Goal: Information Seeking & Learning: Learn about a topic

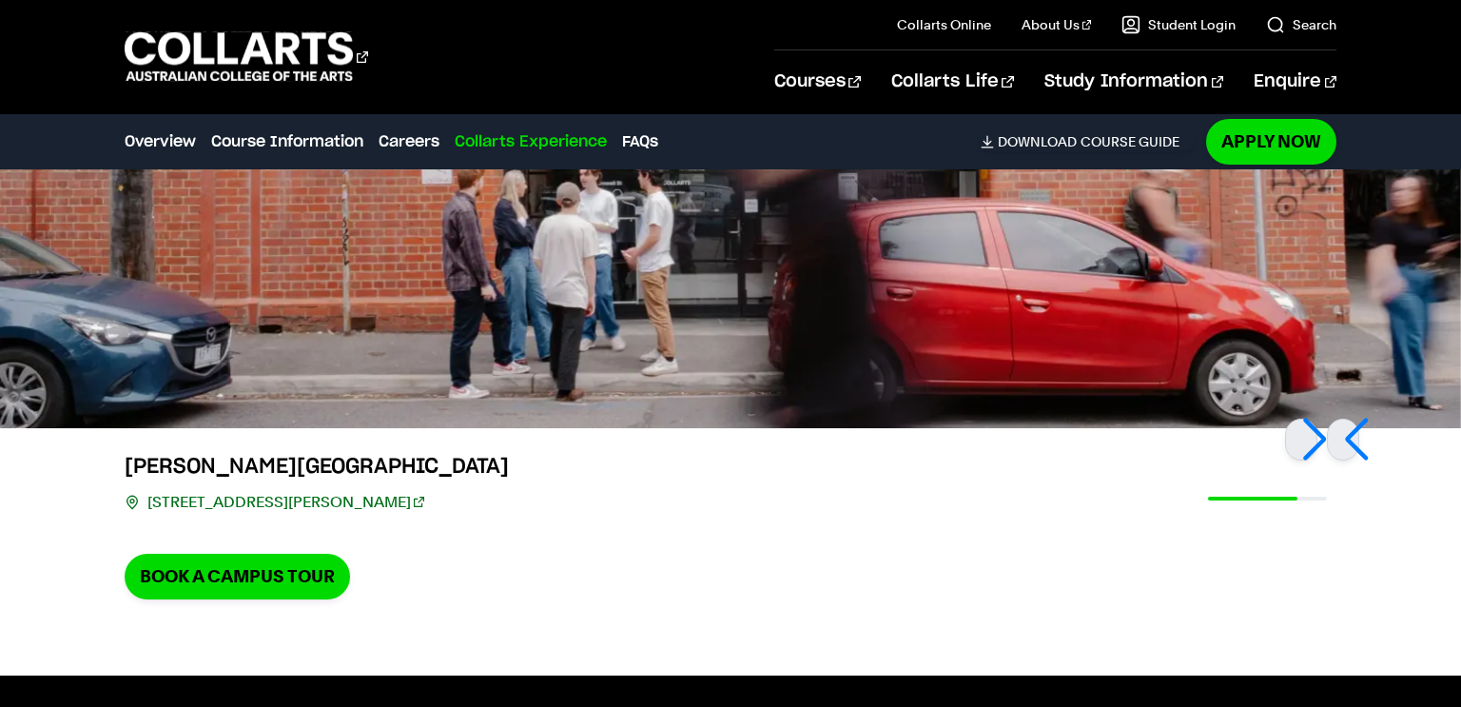
scroll to position [5679, 0]
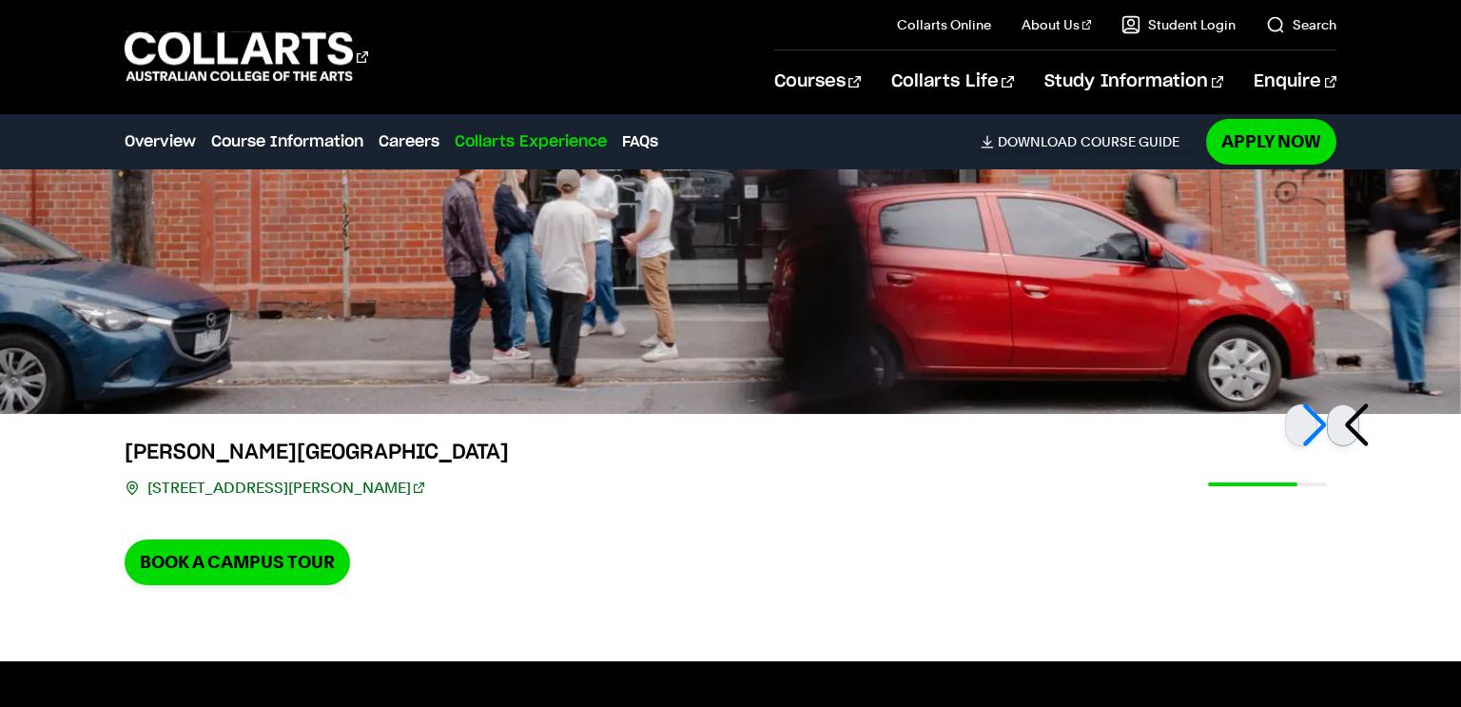
click at [1352, 420] on div at bounding box center [1343, 425] width 32 height 42
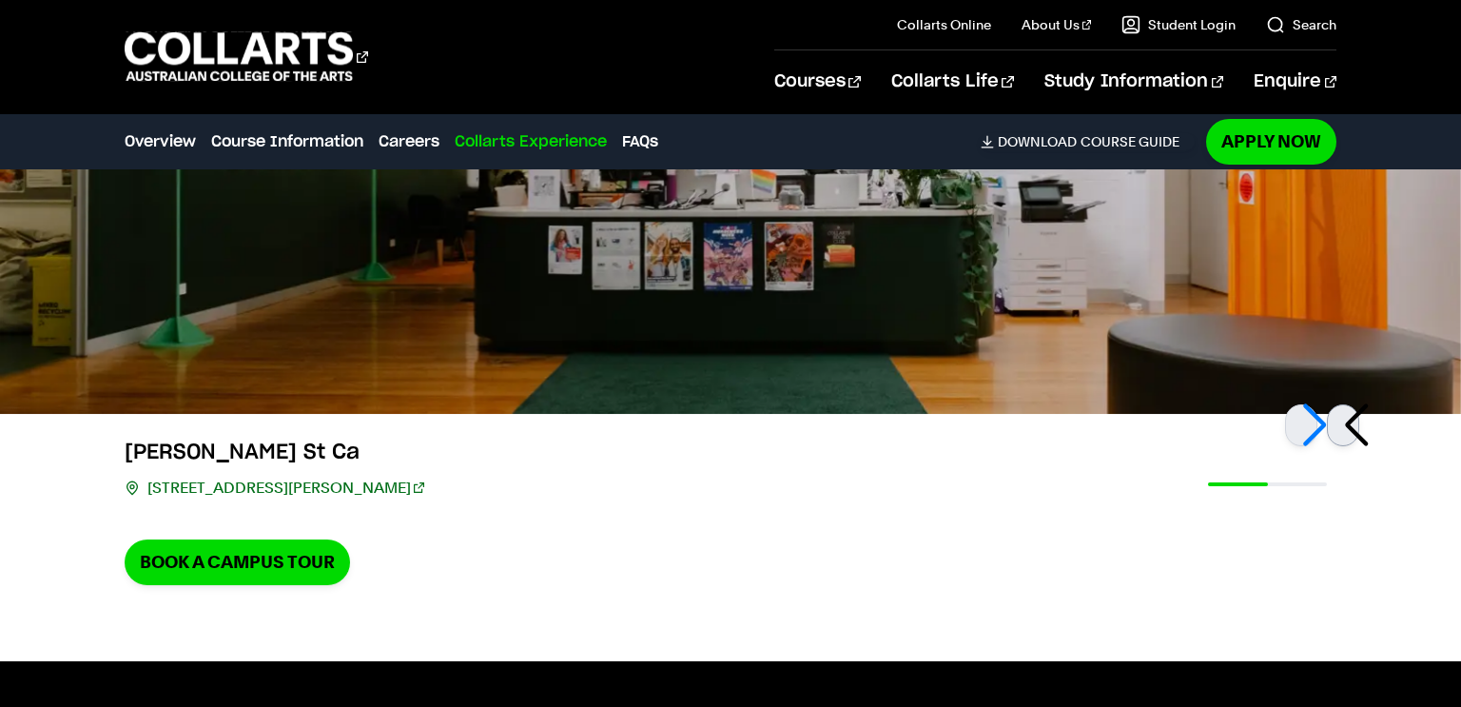
click at [1352, 420] on div at bounding box center [1343, 425] width 32 height 42
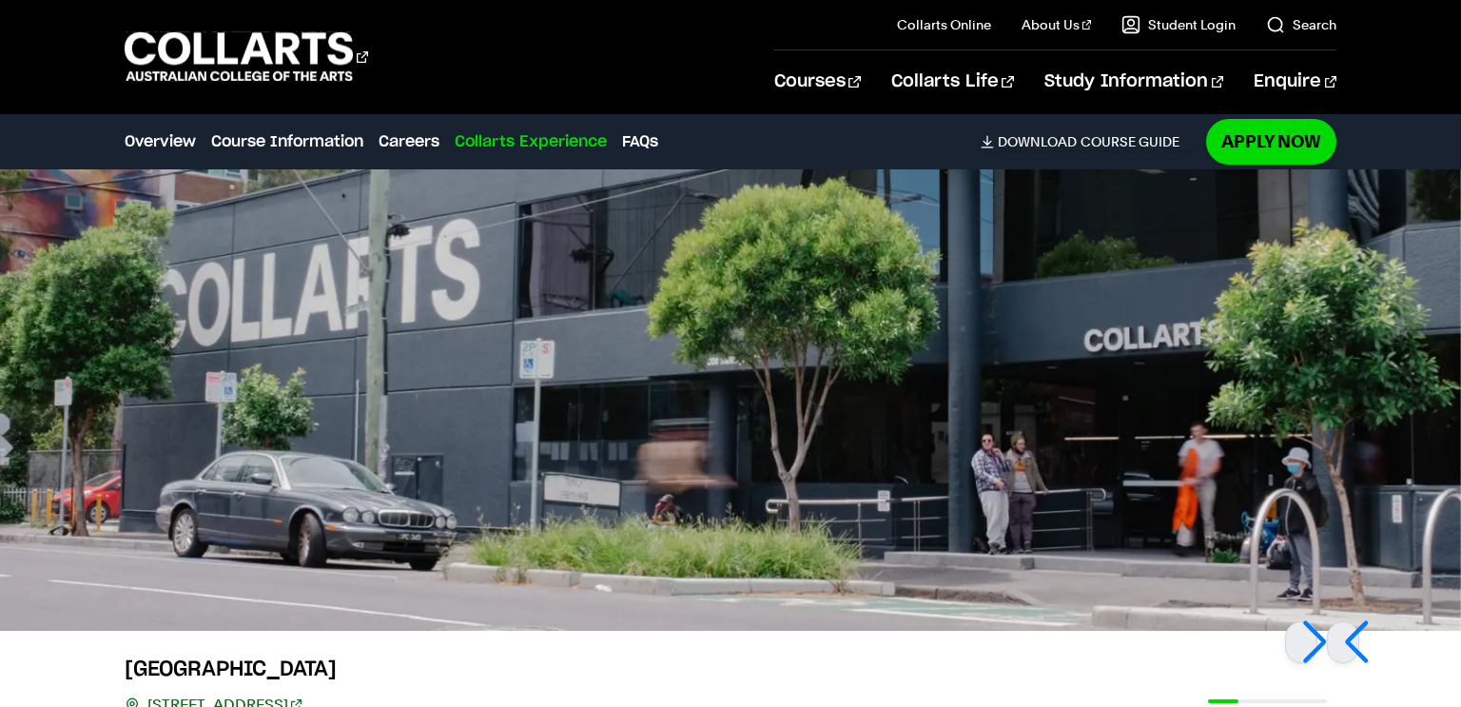
scroll to position [5482, 0]
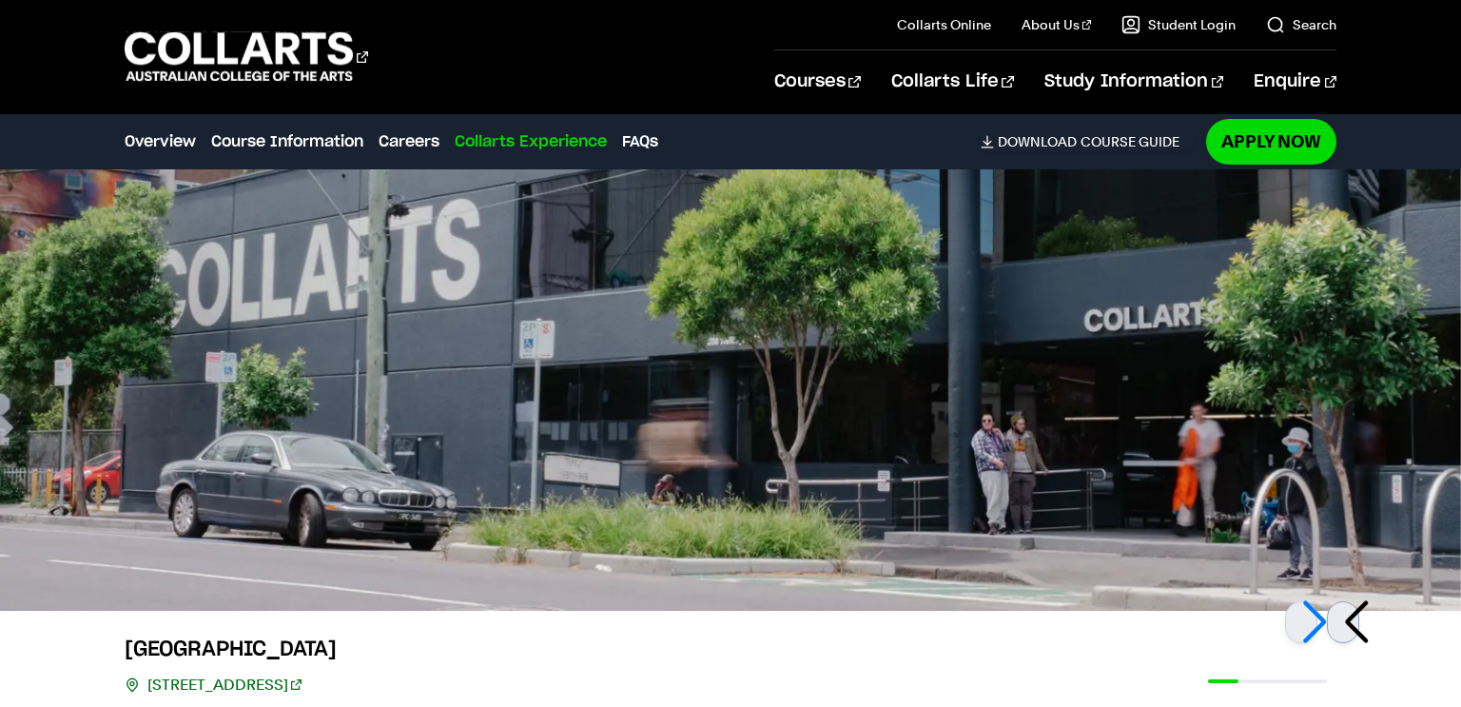
click at [1359, 615] on div at bounding box center [1343, 622] width 32 height 42
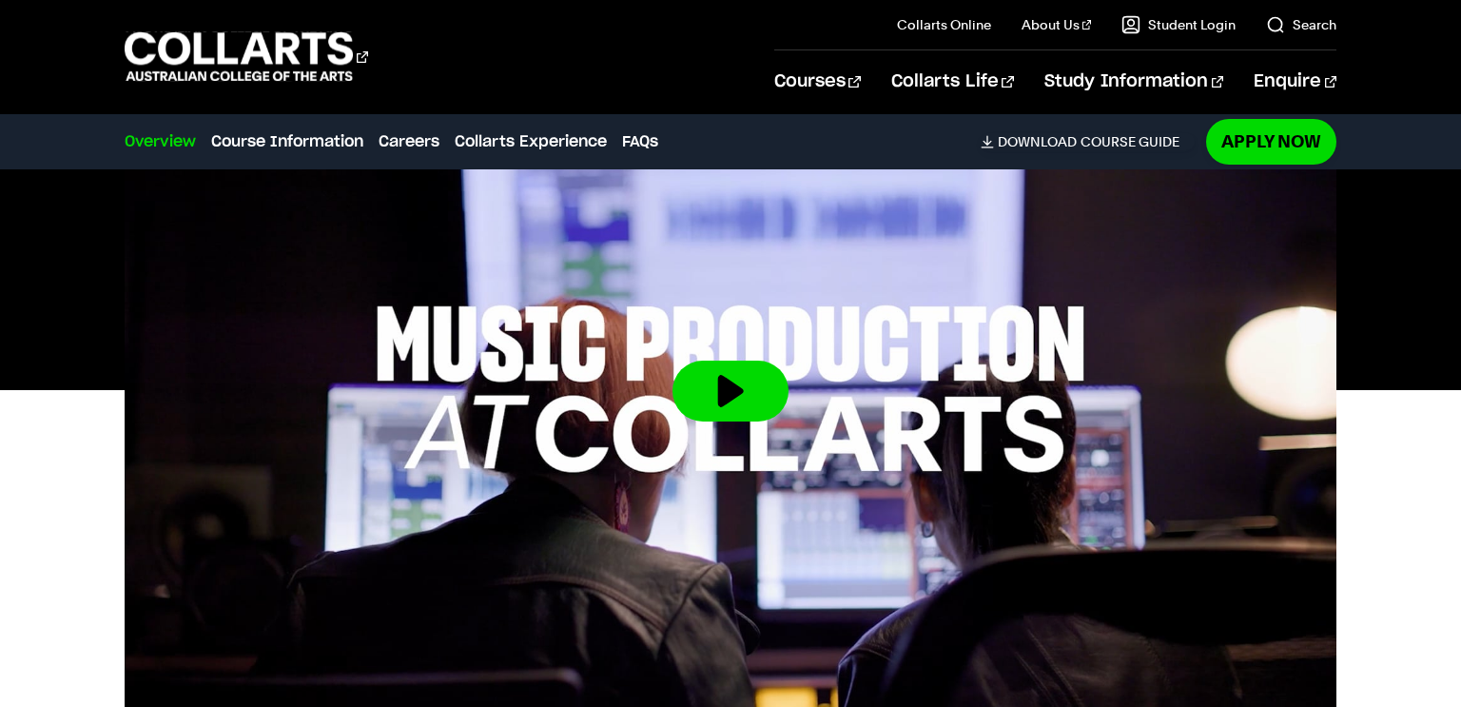
scroll to position [647, 0]
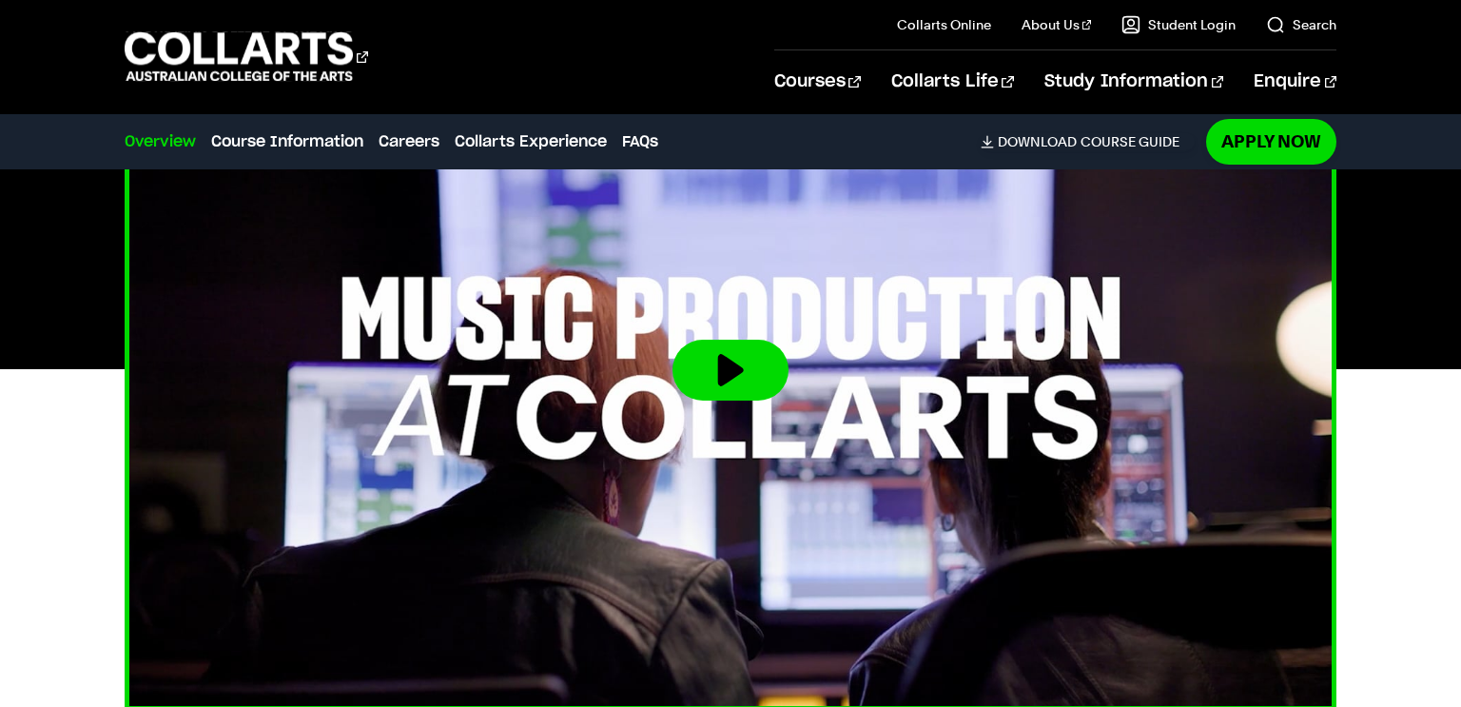
click at [764, 350] on button at bounding box center [730, 369] width 116 height 61
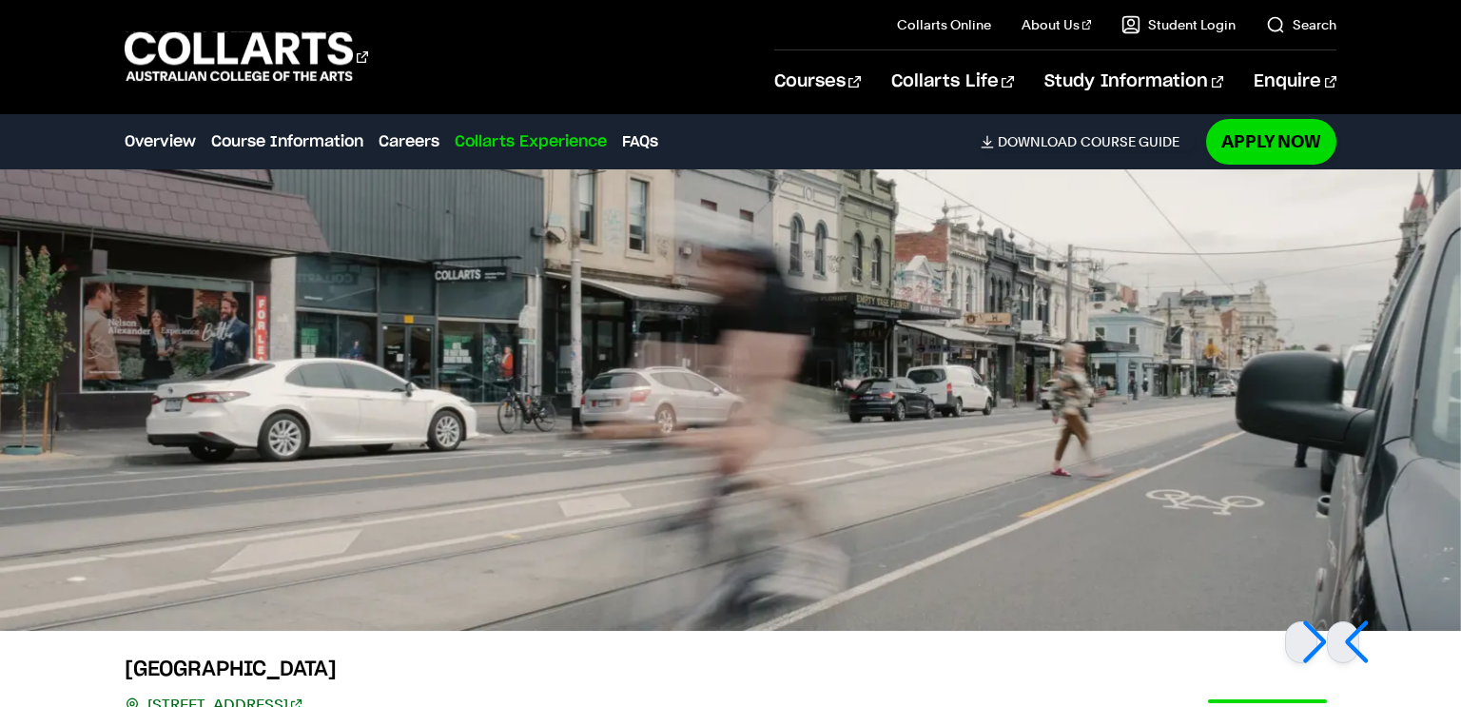
scroll to position [5467, 0]
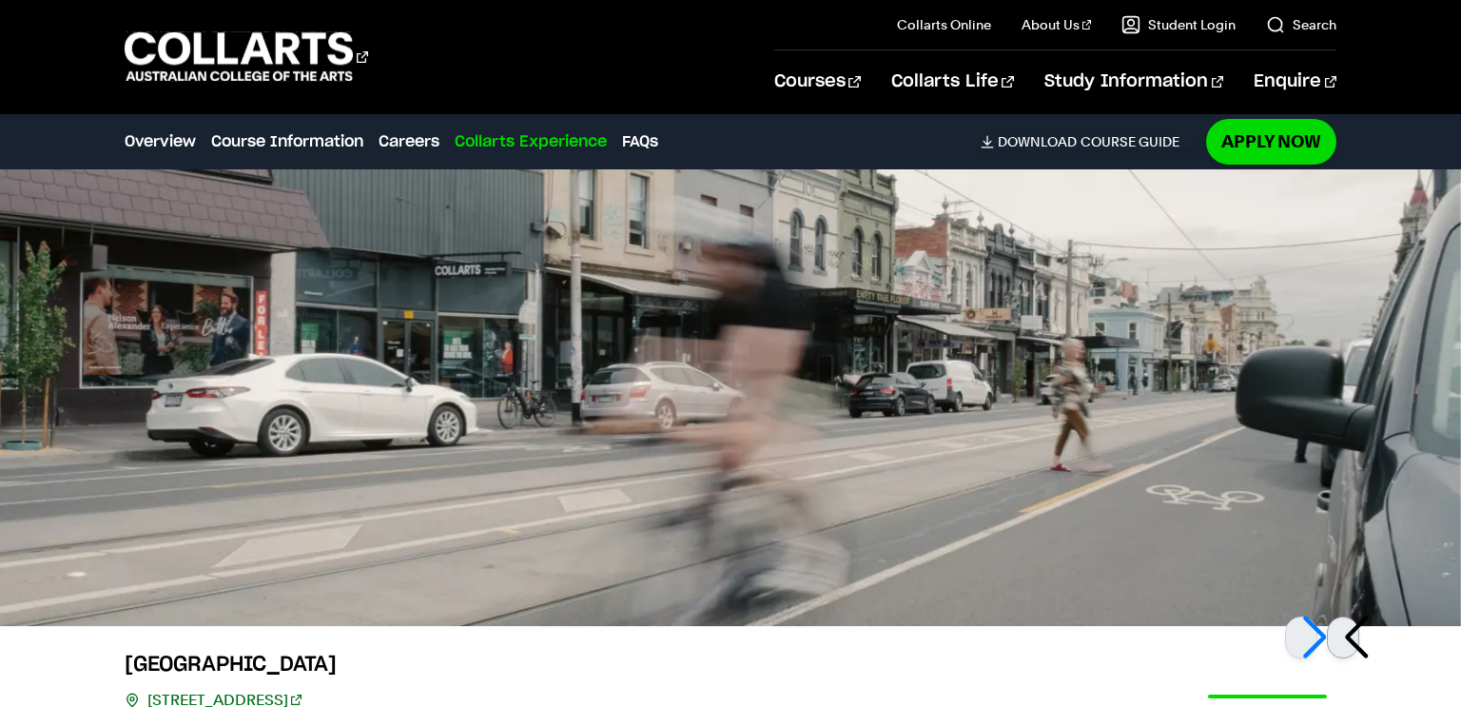
click at [1348, 650] on div at bounding box center [1343, 637] width 32 height 42
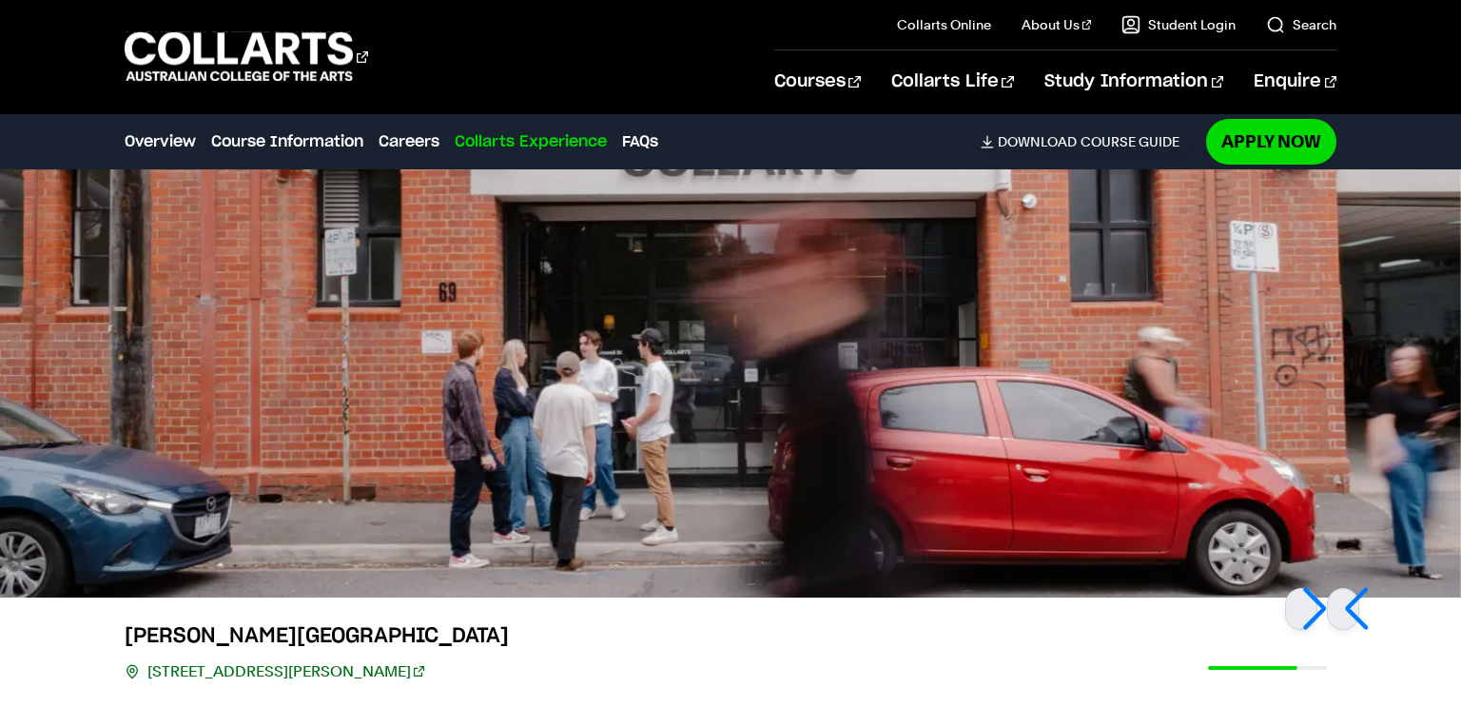
scroll to position [5497, 0]
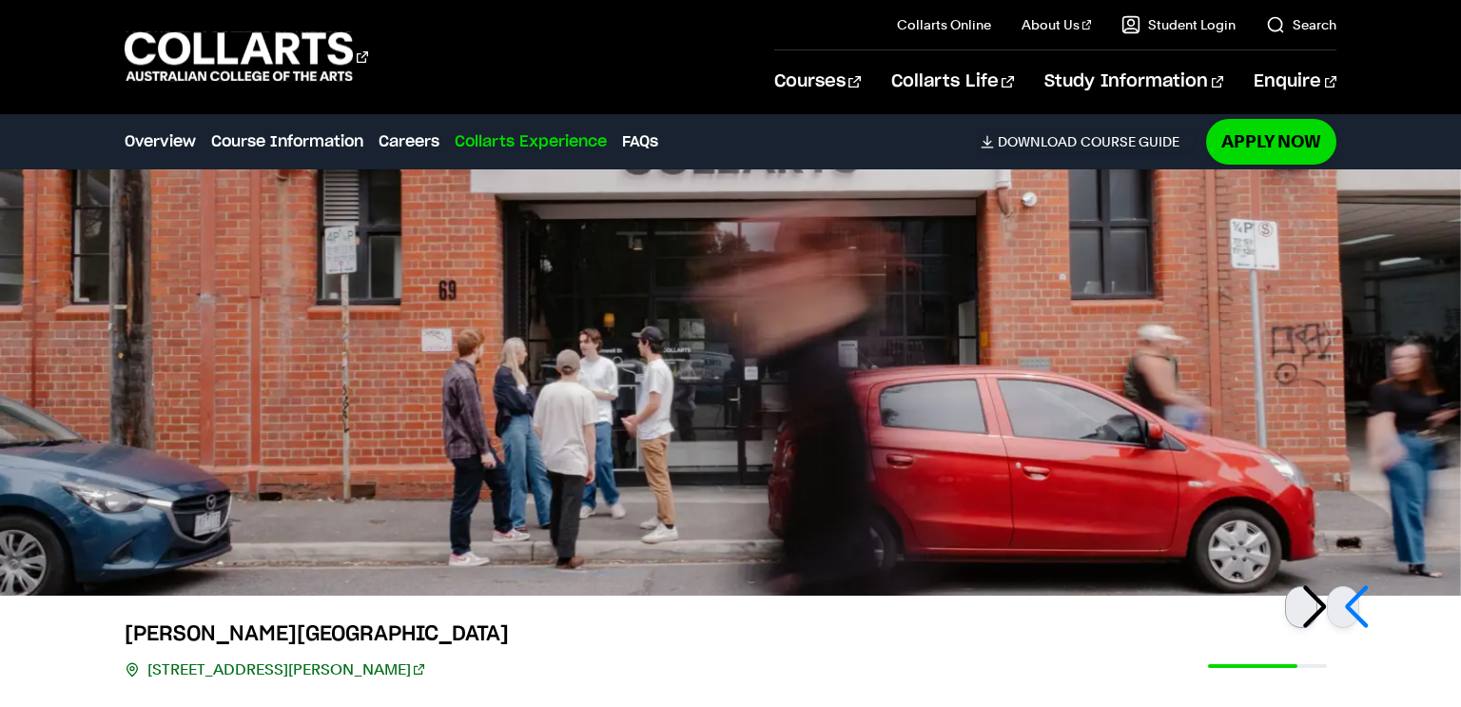
click at [1308, 601] on div at bounding box center [1301, 607] width 32 height 42
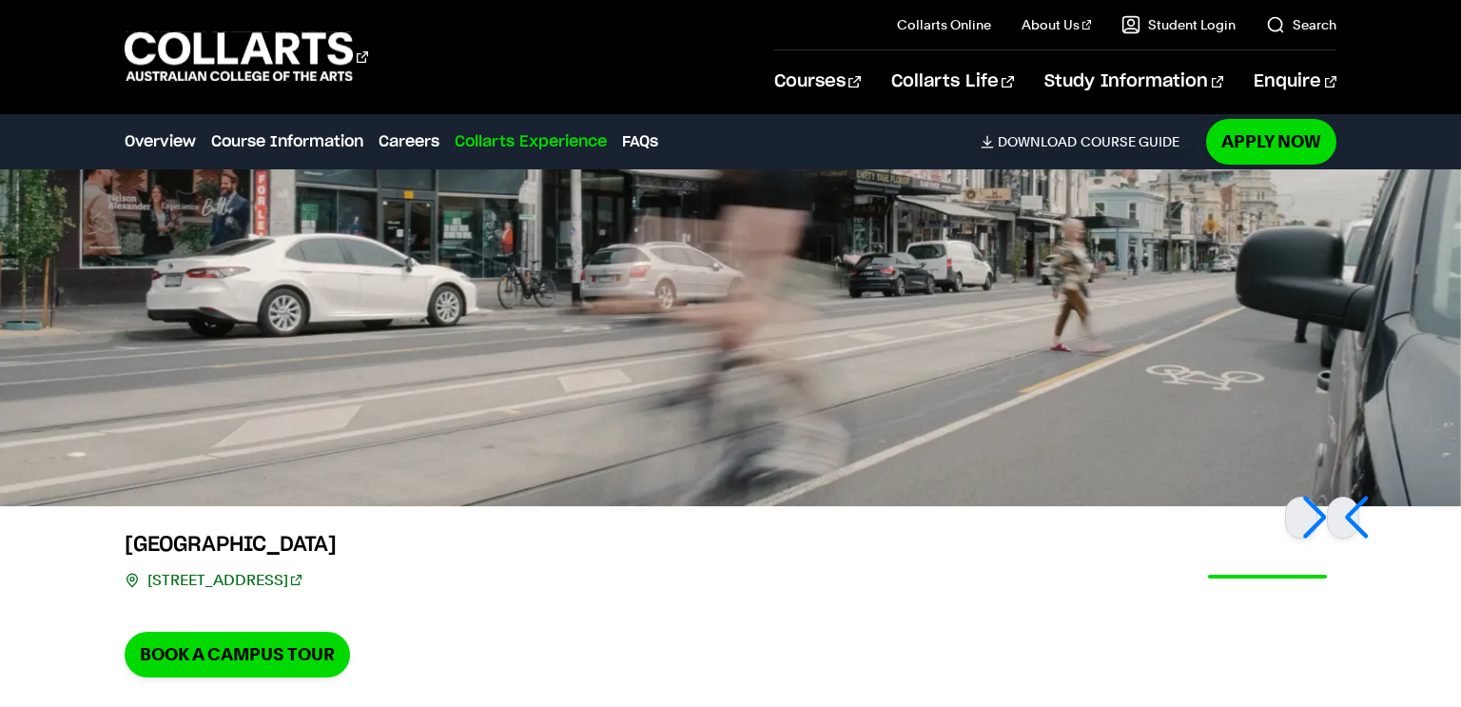
scroll to position [5595, 0]
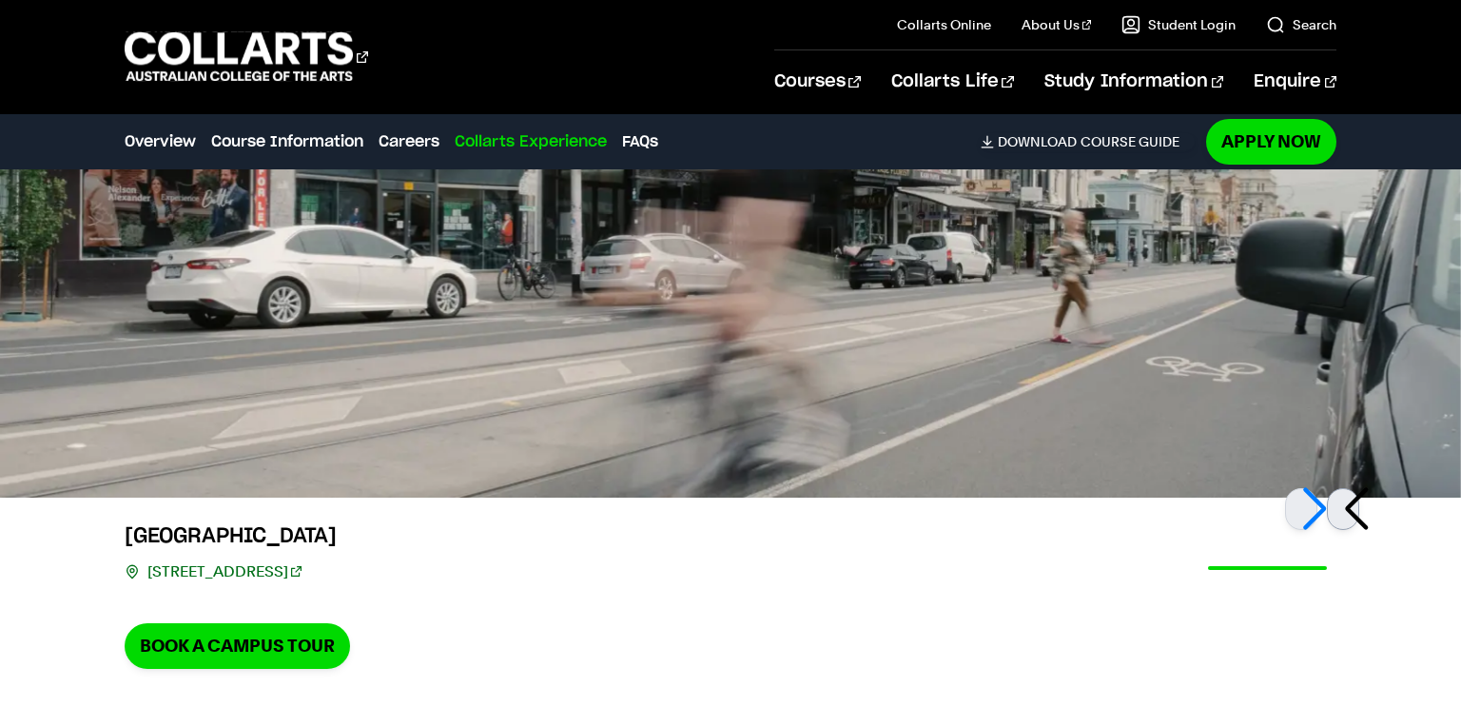
click at [1358, 515] on div at bounding box center [1343, 509] width 32 height 42
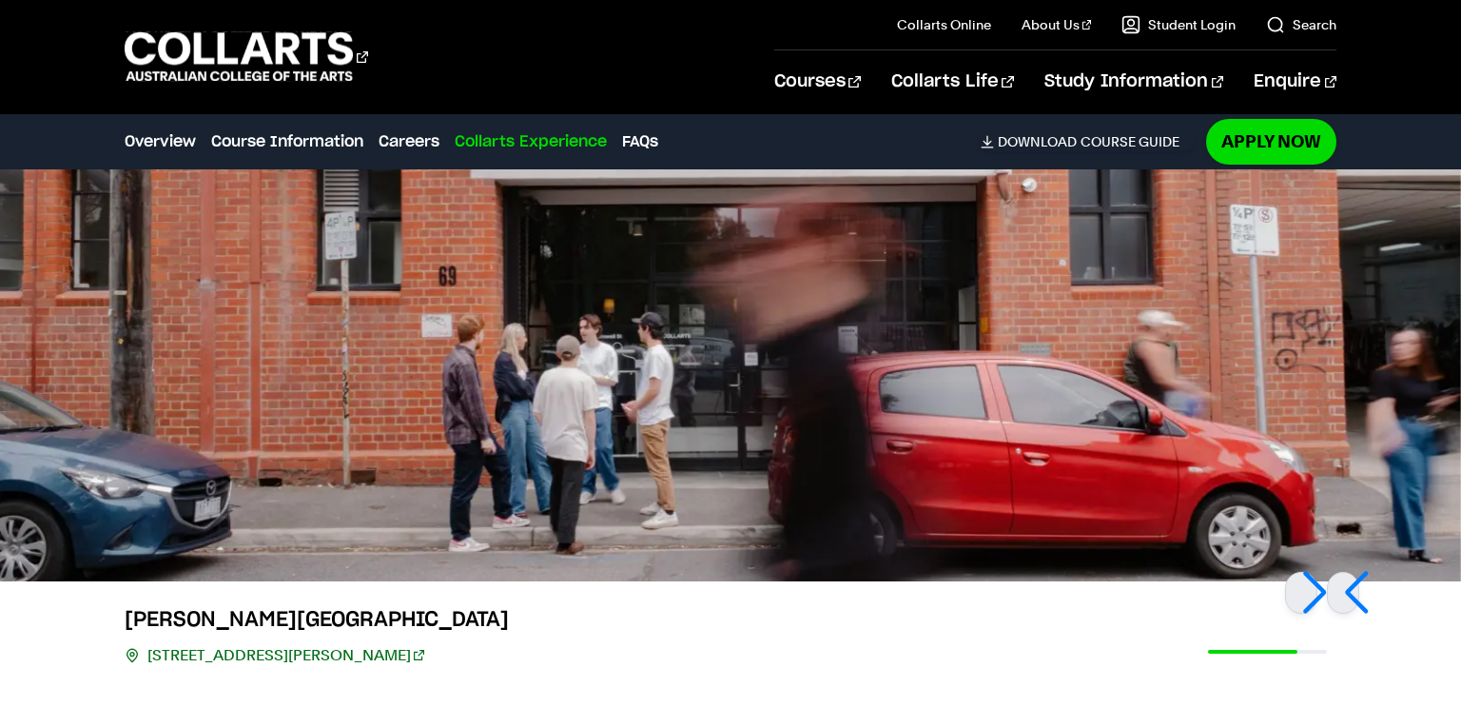
scroll to position [5515, 0]
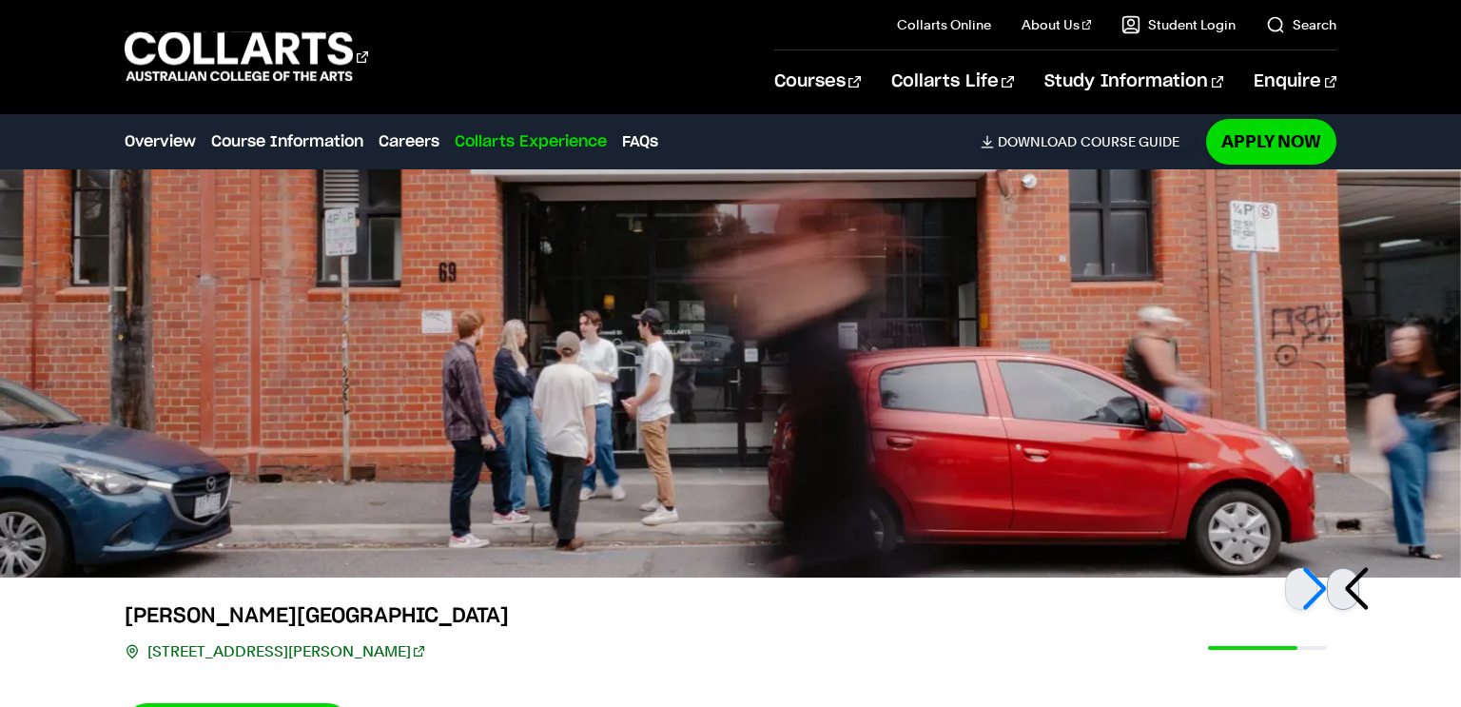
click at [1340, 568] on div at bounding box center [1343, 589] width 32 height 42
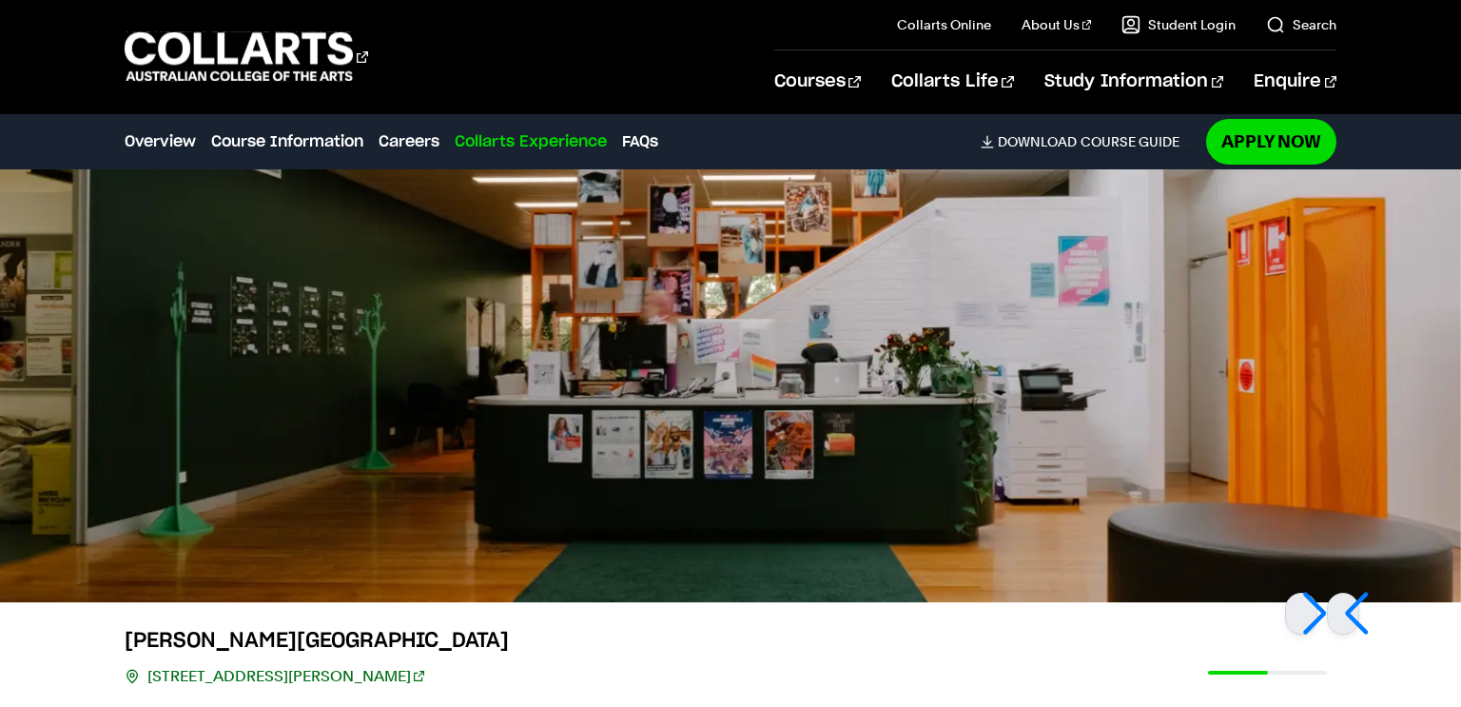
scroll to position [5494, 0]
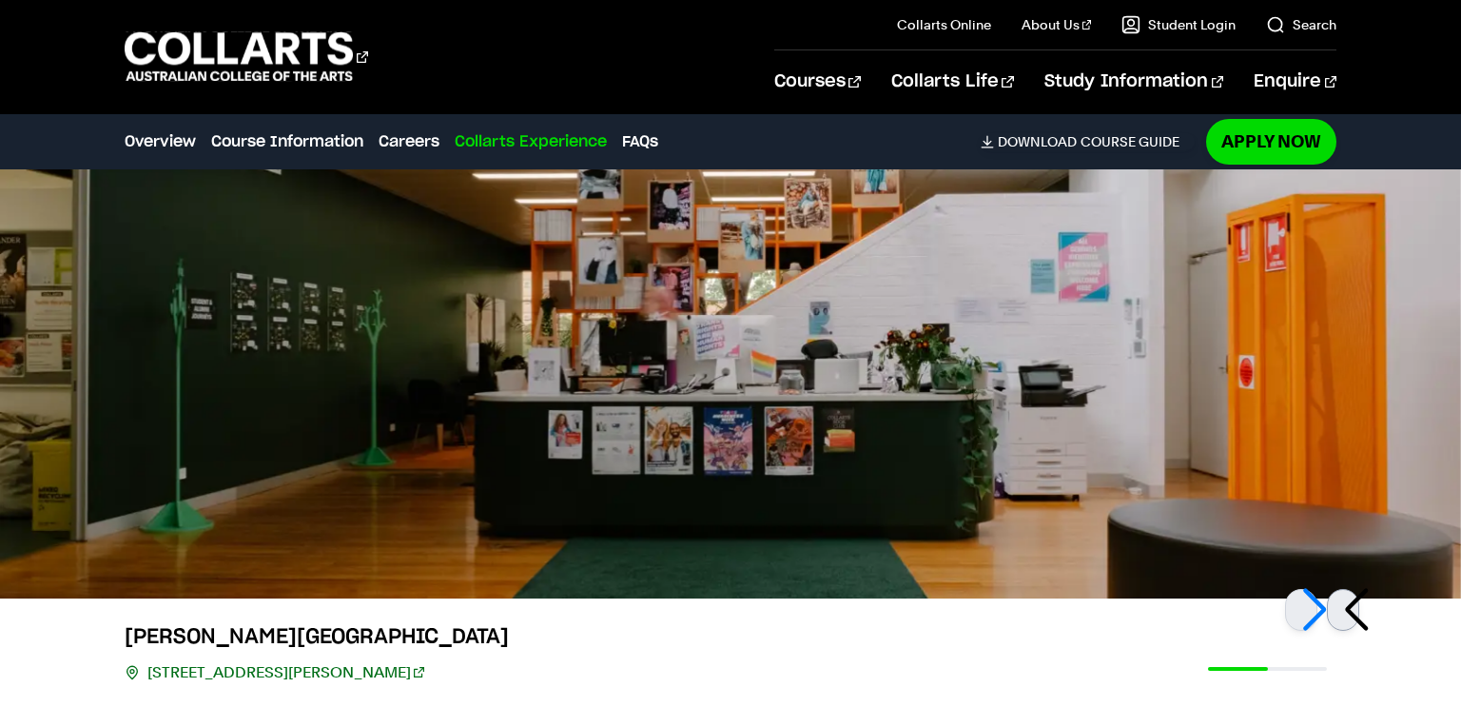
click at [1347, 601] on div at bounding box center [1343, 610] width 32 height 42
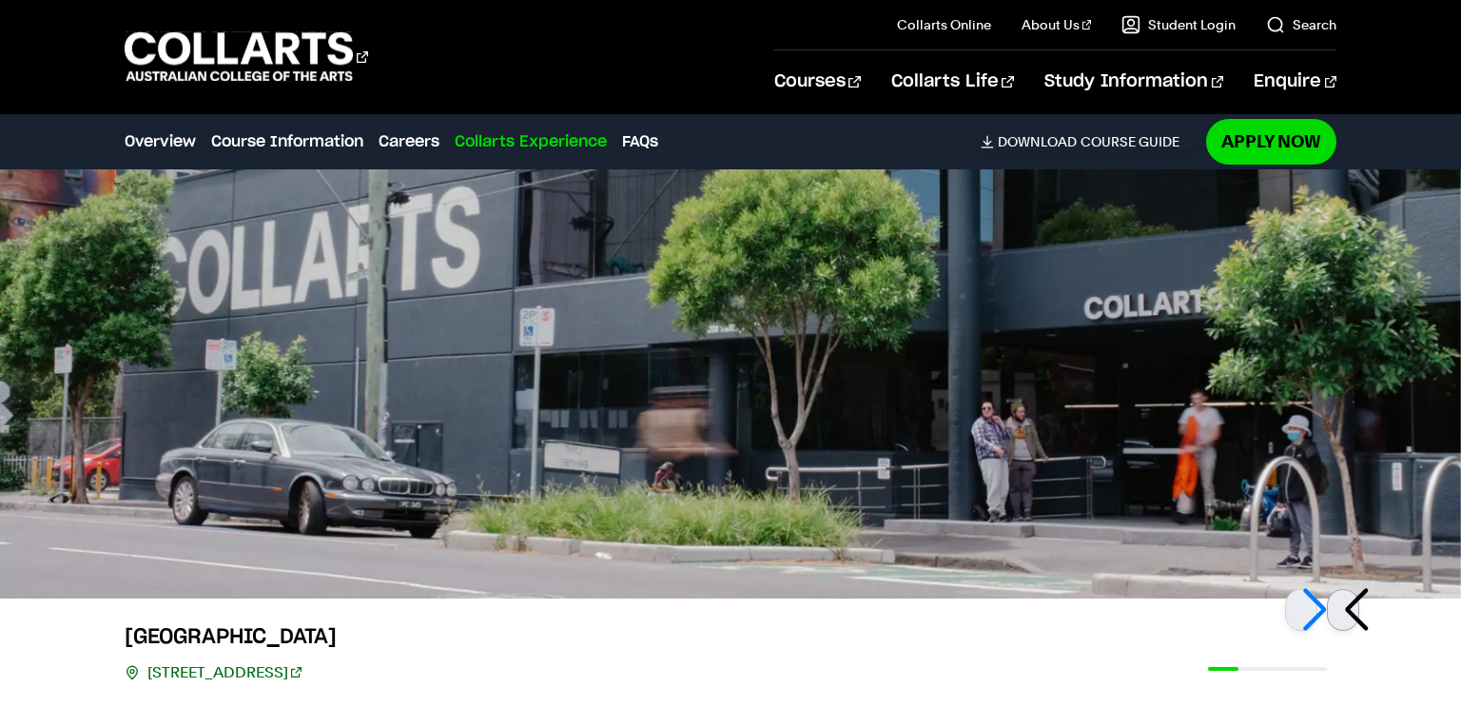
click at [1342, 613] on div at bounding box center [1343, 610] width 32 height 42
